Goal: Transaction & Acquisition: Purchase product/service

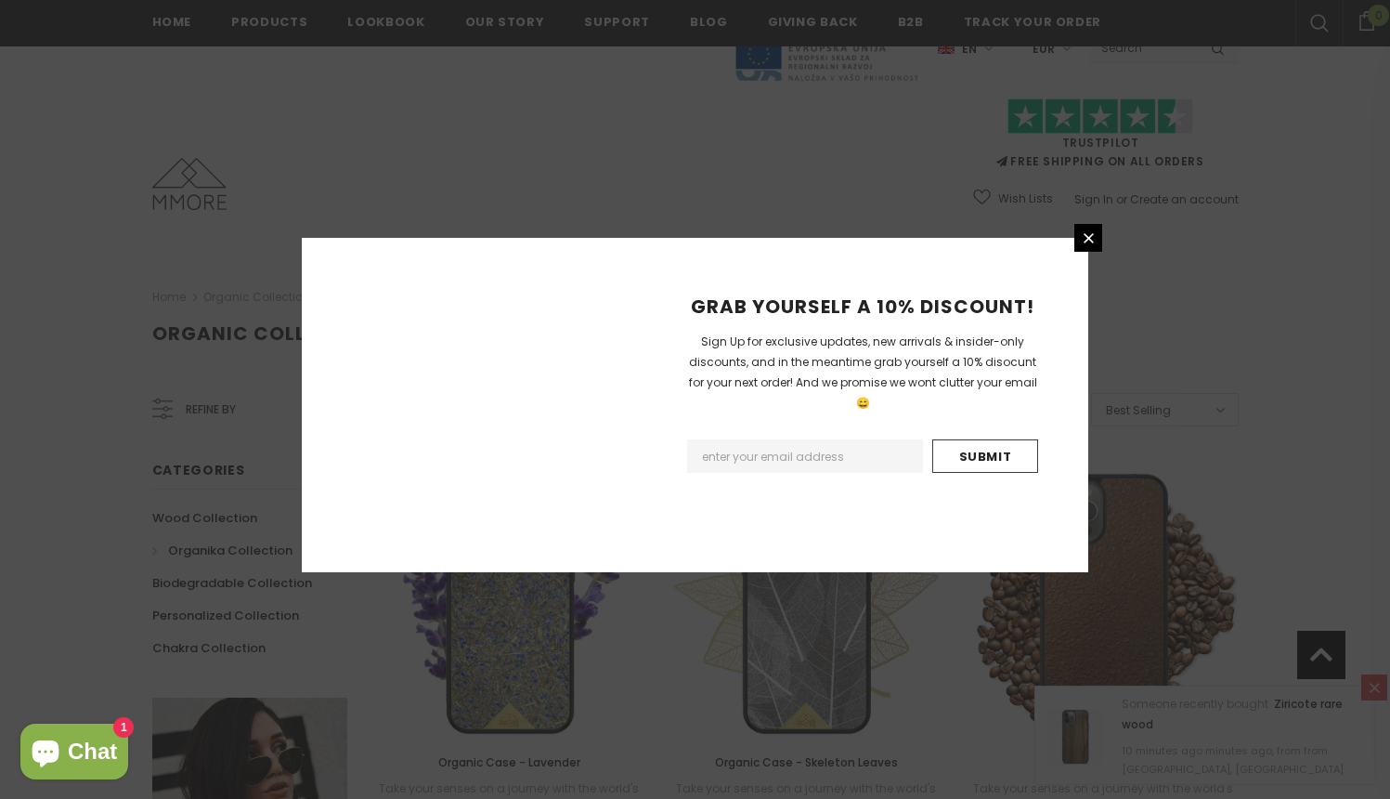
scroll to position [2137, 0]
